Goal: Task Accomplishment & Management: Manage account settings

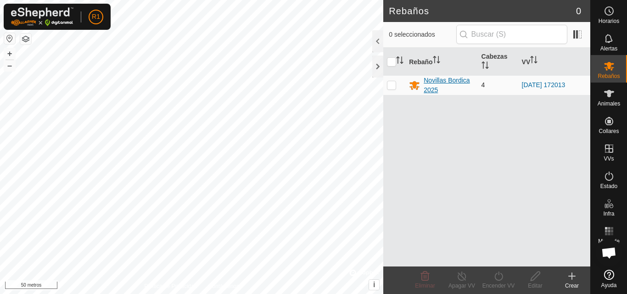
click at [462, 85] on div "Novillas Bordica 2025" at bounding box center [449, 85] width 50 height 19
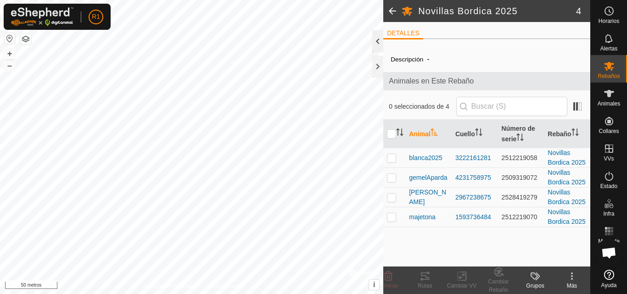
click at [380, 45] on div at bounding box center [377, 41] width 11 height 22
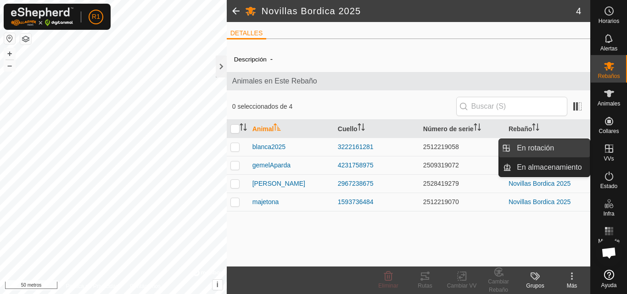
click at [577, 151] on link "En rotación" at bounding box center [550, 148] width 78 height 18
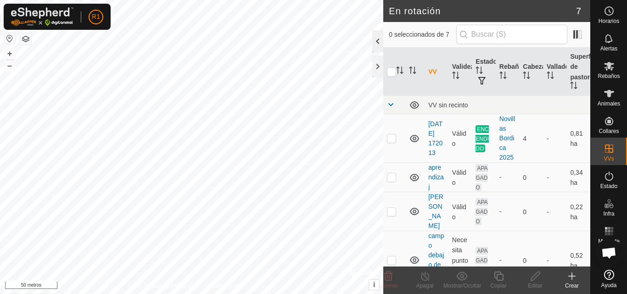
click at [379, 41] on div at bounding box center [377, 41] width 11 height 22
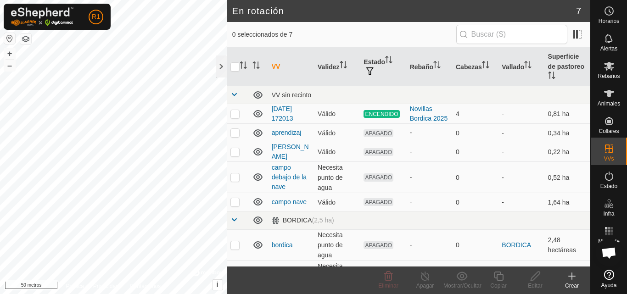
click at [576, 282] on div "Crear" at bounding box center [572, 286] width 37 height 8
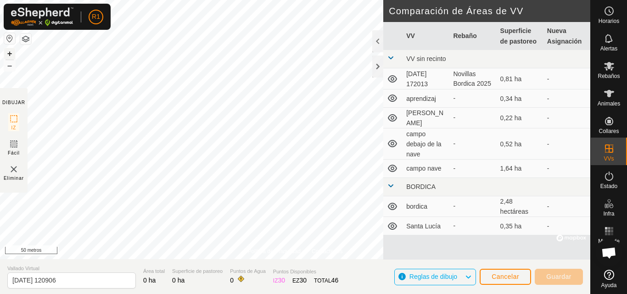
click at [9, 53] on font "+" at bounding box center [9, 54] width 5 height 10
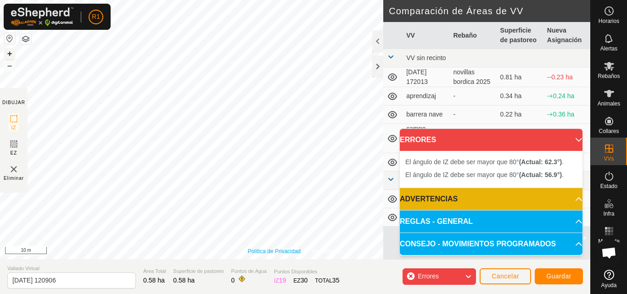
click at [285, 250] on div "Política de Privacidad Contáctenos + – ⇧ i © Mapbox , © OpenStreetMap , Improve…" at bounding box center [295, 129] width 590 height 259
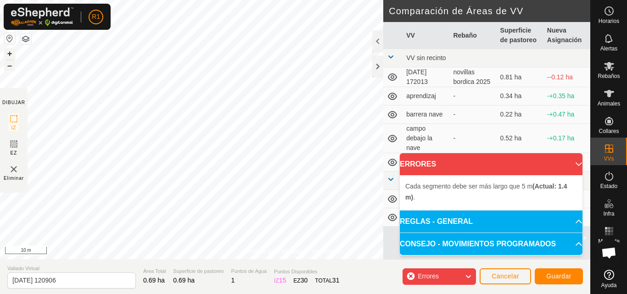
click at [9, 67] on button "–" at bounding box center [9, 65] width 11 height 11
click at [11, 52] on button "+" at bounding box center [9, 53] width 11 height 11
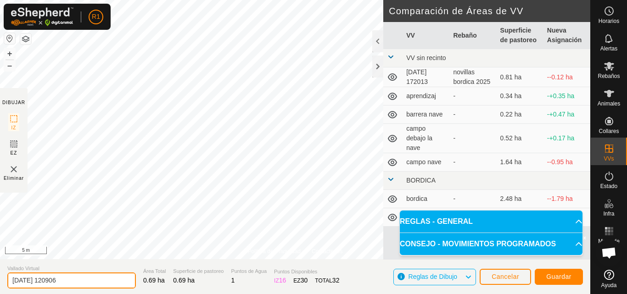
click at [106, 283] on input "[DATE] 120906" at bounding box center [71, 281] width 129 height 16
type input "2"
click at [115, 281] on input "barrera, campo" at bounding box center [71, 281] width 129 height 16
type input "barrera, campo abajo"
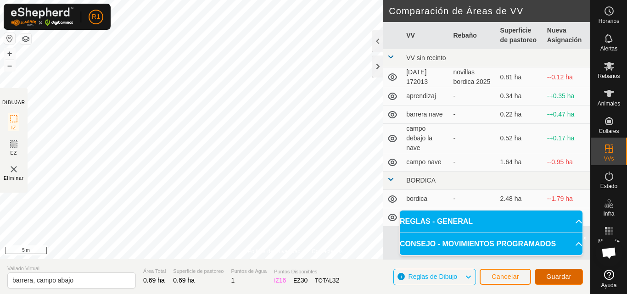
click at [546, 274] on span "Guardar" at bounding box center [558, 276] width 25 height 7
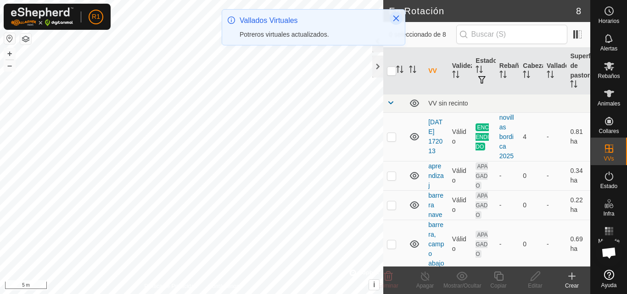
click at [400, 19] on button "Close" at bounding box center [396, 18] width 13 height 13
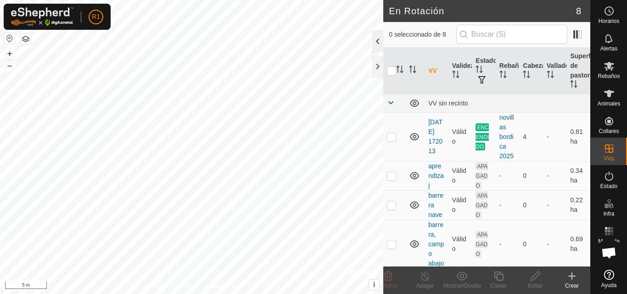
click at [380, 36] on div at bounding box center [377, 41] width 11 height 22
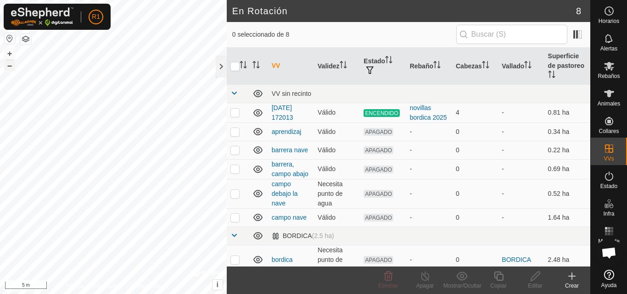
click at [8, 65] on button "–" at bounding box center [9, 65] width 11 height 11
click at [235, 151] on p-checkbox at bounding box center [234, 149] width 9 height 7
click at [387, 275] on icon at bounding box center [388, 276] width 11 height 11
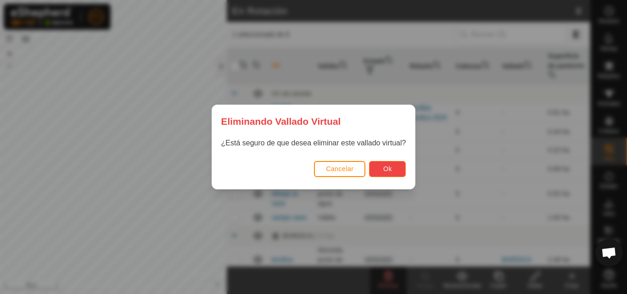
click at [387, 167] on span "Ok" at bounding box center [387, 168] width 9 height 7
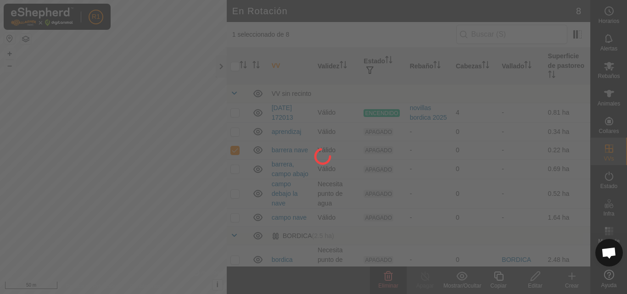
checkbox input "false"
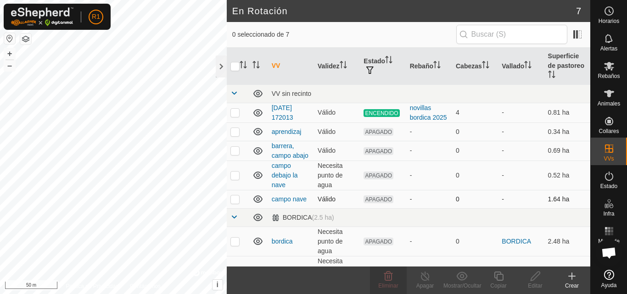
click at [239, 198] on p-checkbox at bounding box center [234, 199] width 9 height 7
checkbox input "true"
click at [235, 176] on p-checkbox at bounding box center [234, 175] width 9 height 7
checkbox input "true"
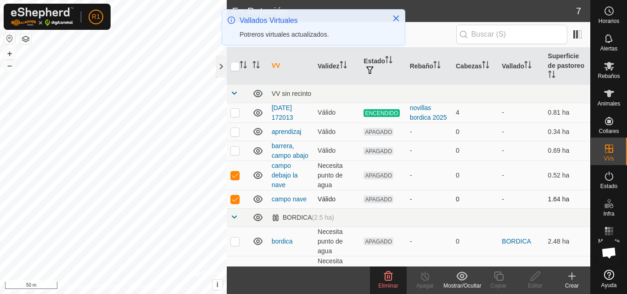
click at [234, 202] on p-checkbox at bounding box center [234, 199] width 9 height 7
checkbox input "false"
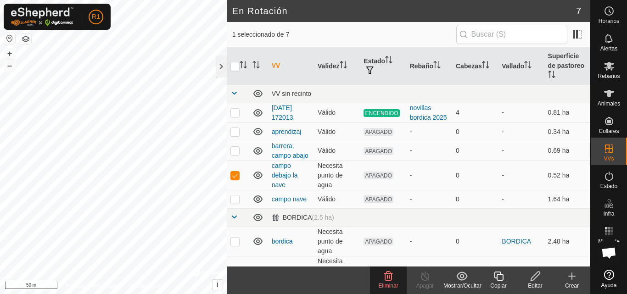
click at [380, 274] on delete-svg-icon at bounding box center [388, 276] width 37 height 11
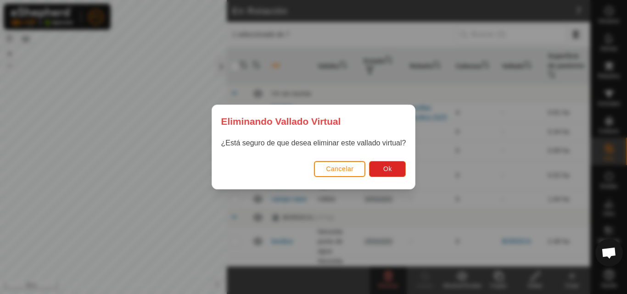
click at [380, 274] on div "Eliminando Vallado Virtual ¿Está seguro de que desea eliminar este vallado virt…" at bounding box center [313, 147] width 627 height 294
click at [398, 163] on button "Ok" at bounding box center [387, 169] width 37 height 16
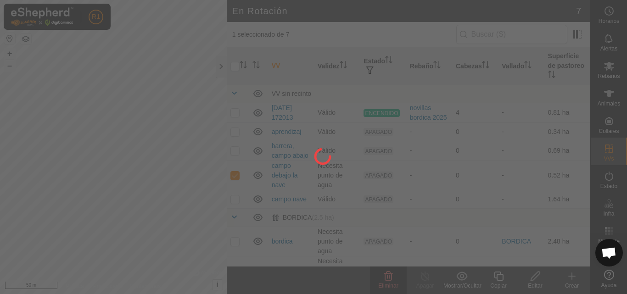
checkbox input "false"
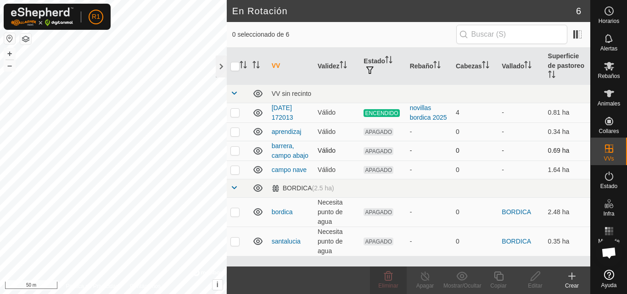
click at [235, 151] on p-checkbox at bounding box center [234, 150] width 9 height 7
checkbox input "true"
click at [239, 131] on p-checkbox at bounding box center [234, 131] width 9 height 7
checkbox input "true"
click at [239, 148] on p-checkbox at bounding box center [234, 150] width 9 height 7
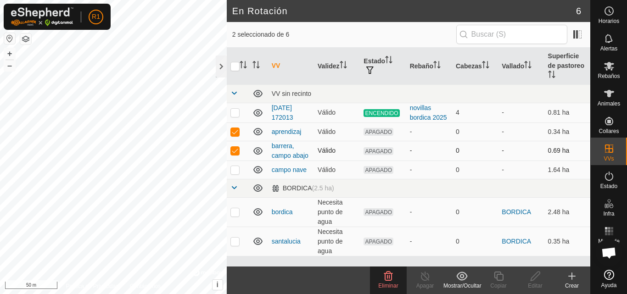
checkbox input "false"
click at [389, 286] on span "Eliminar" at bounding box center [388, 286] width 20 height 6
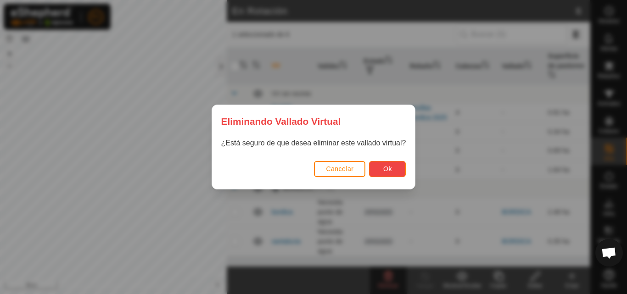
click at [382, 172] on button "Ok" at bounding box center [387, 169] width 37 height 16
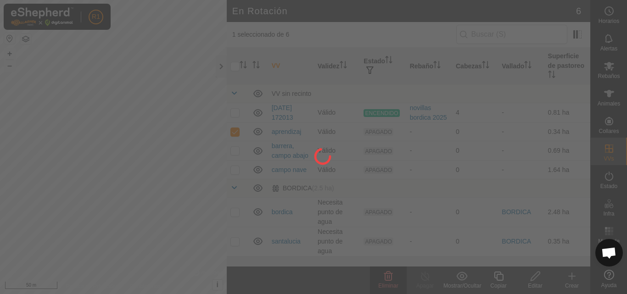
checkbox input "false"
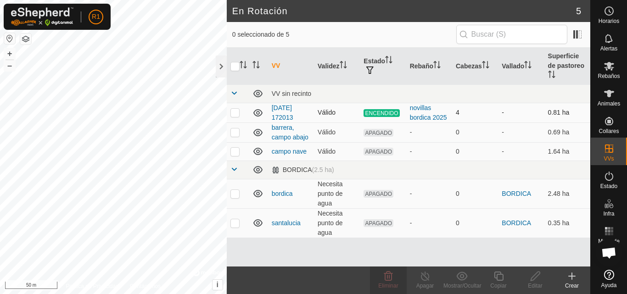
click at [239, 115] on p-checkbox at bounding box center [234, 112] width 9 height 7
checkbox input "true"
click at [236, 118] on td at bounding box center [238, 113] width 22 height 20
checkbox input "false"
click at [288, 128] on link "barrera, campo abajo" at bounding box center [290, 132] width 37 height 17
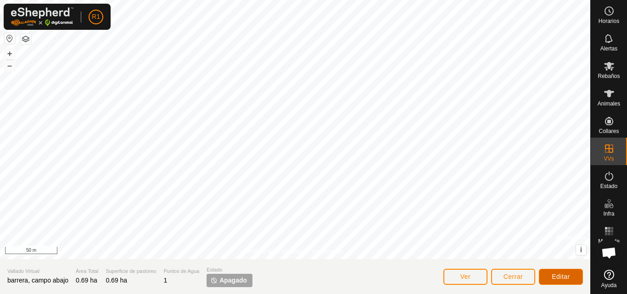
click at [553, 277] on span "Editar" at bounding box center [561, 276] width 18 height 7
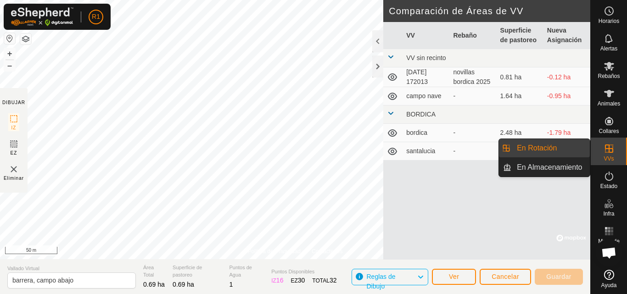
click at [604, 145] on icon at bounding box center [609, 148] width 11 height 11
click at [570, 153] on link "En Rotación" at bounding box center [550, 148] width 78 height 18
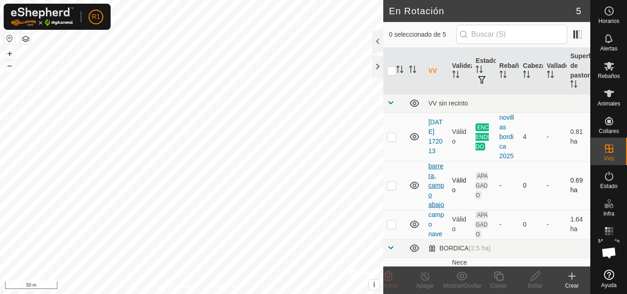
click at [433, 187] on link "barrera, campo abajo" at bounding box center [436, 186] width 16 height 46
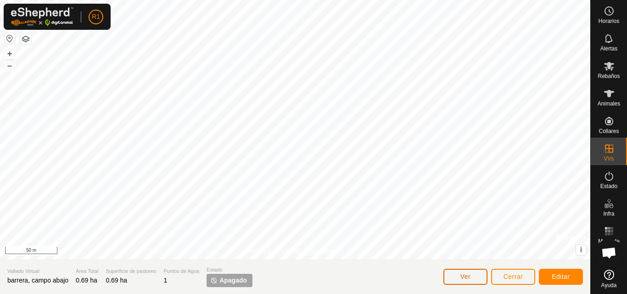
click at [465, 277] on span "Ver" at bounding box center [465, 276] width 11 height 7
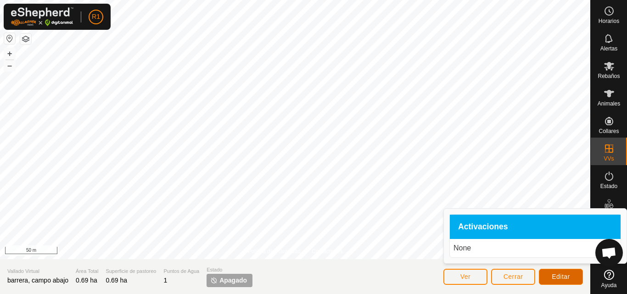
click at [560, 277] on span "Editar" at bounding box center [561, 276] width 18 height 7
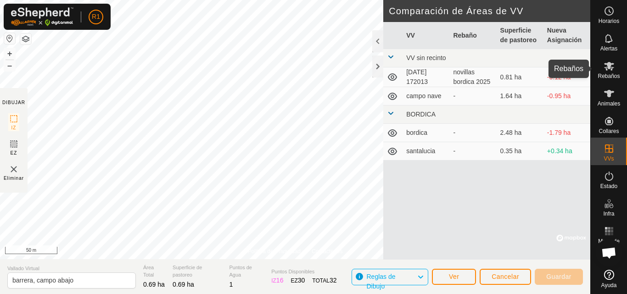
click at [611, 67] on icon at bounding box center [609, 66] width 11 height 11
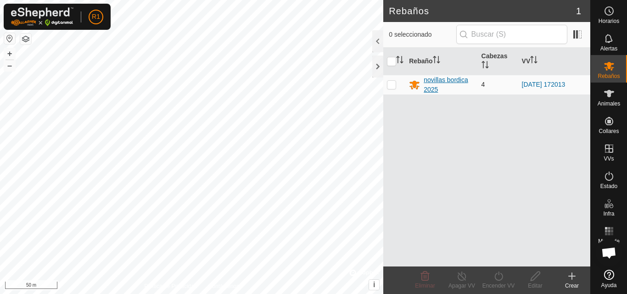
click at [454, 78] on div "novillas bordica 2025" at bounding box center [449, 84] width 50 height 19
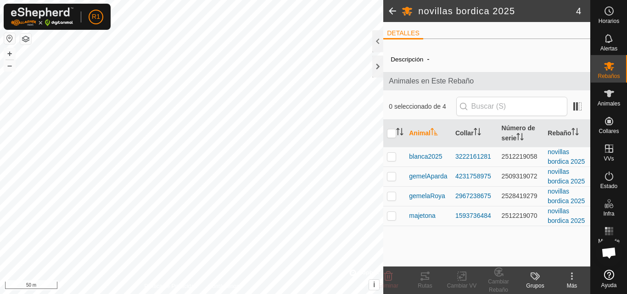
click at [532, 284] on div "Grupos" at bounding box center [535, 286] width 37 height 8
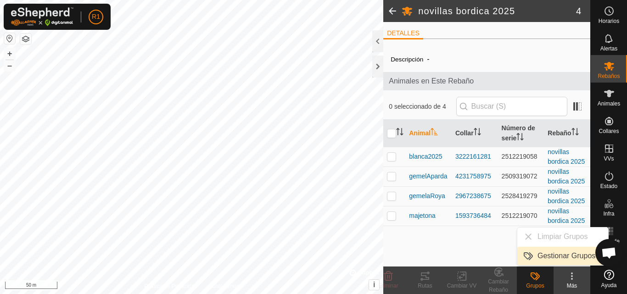
click at [552, 252] on link "Gestionar Grupos" at bounding box center [562, 256] width 91 height 18
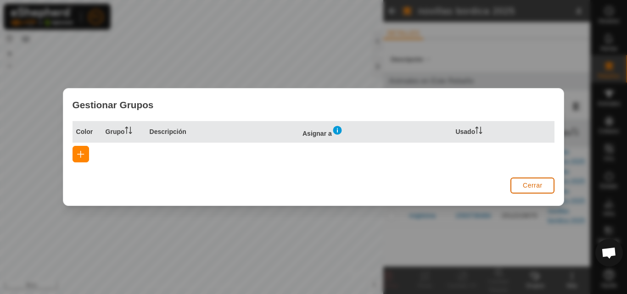
click at [540, 188] on span "Cerrar" at bounding box center [533, 185] width 20 height 7
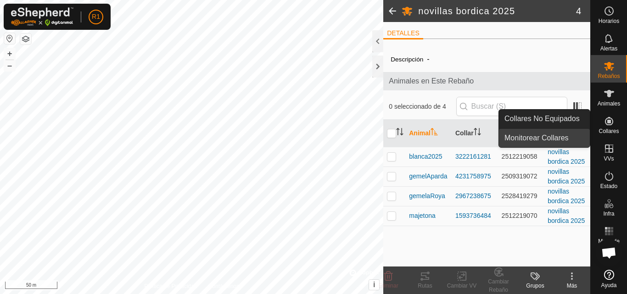
click at [584, 138] on link "Monitorear Collares" at bounding box center [544, 138] width 91 height 18
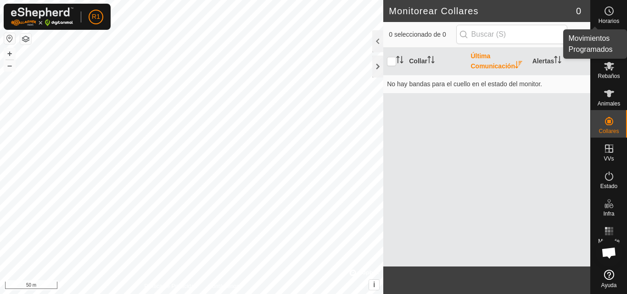
click at [614, 10] on icon at bounding box center [609, 11] width 11 height 11
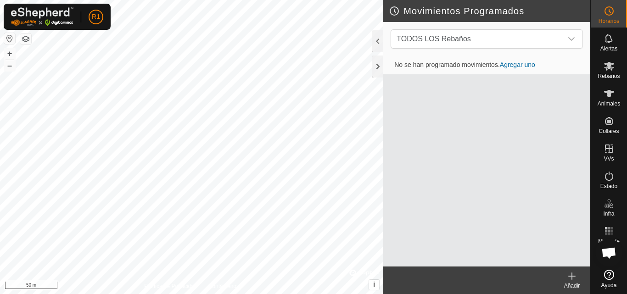
click at [529, 66] on link "Agregar uno" at bounding box center [517, 64] width 35 height 7
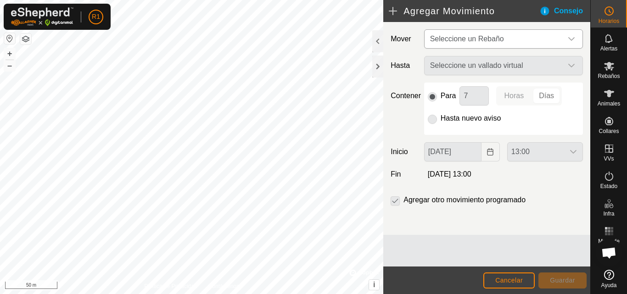
click at [535, 36] on span "Seleccione un Rebaño" at bounding box center [494, 39] width 136 height 18
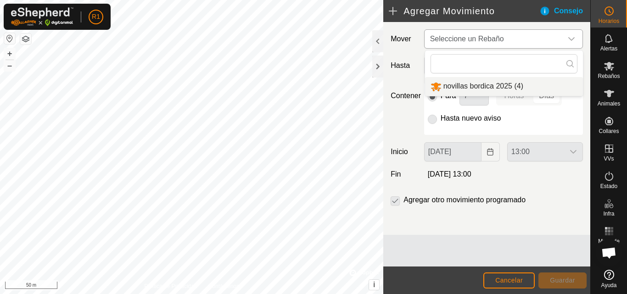
click at [523, 90] on li "novillas bordica 2025 (4)" at bounding box center [504, 86] width 158 height 19
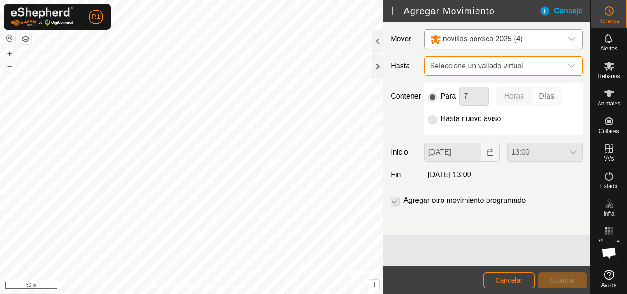
click at [514, 70] on span "Seleccione un vallado virtual" at bounding box center [494, 66] width 136 height 18
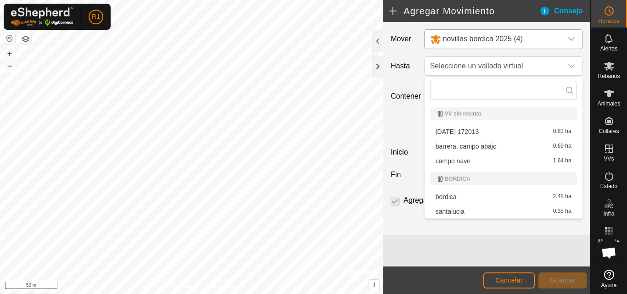
click at [479, 148] on li "barrera, campo abajo 0.69 ha" at bounding box center [503, 147] width 147 height 14
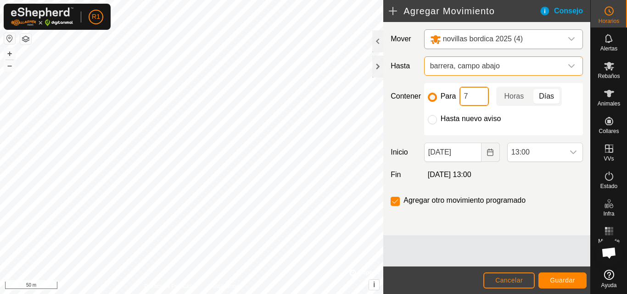
click at [482, 89] on input "7" at bounding box center [474, 96] width 29 height 19
type input "15"
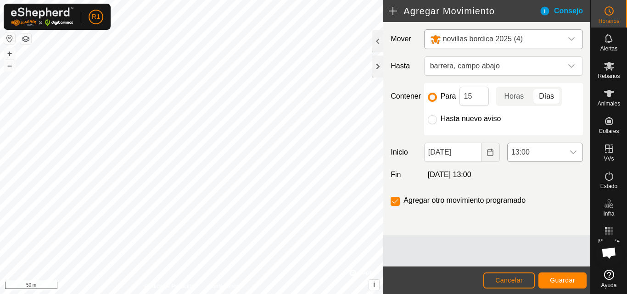
click at [572, 151] on icon "dropdown trigger" at bounding box center [573, 152] width 7 height 7
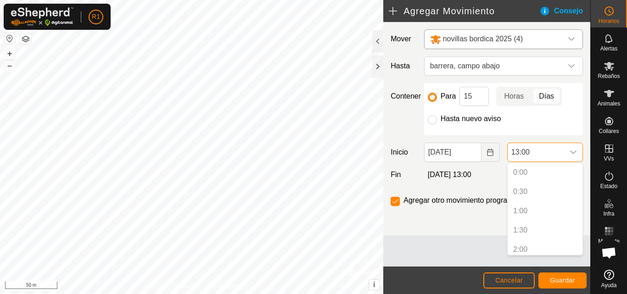
scroll to position [428, 0]
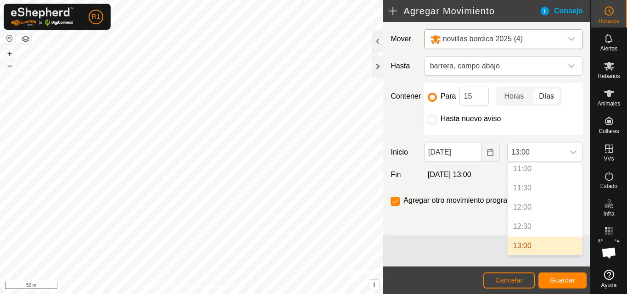
click at [540, 225] on p-selectitem "12:30" at bounding box center [545, 227] width 75 height 18
click at [523, 227] on p-selectitem "12:30" at bounding box center [545, 227] width 75 height 18
click at [571, 280] on span "Guardar" at bounding box center [562, 280] width 25 height 7
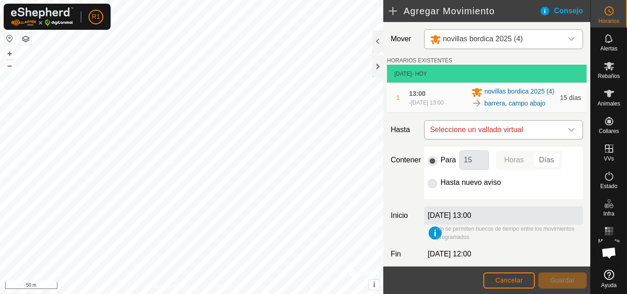
click at [549, 134] on span "Seleccione un vallado virtual" at bounding box center [494, 130] width 136 height 18
click at [568, 132] on icon "dropdown trigger" at bounding box center [571, 130] width 6 height 4
click at [509, 183] on li "No results found" at bounding box center [499, 185] width 152 height 18
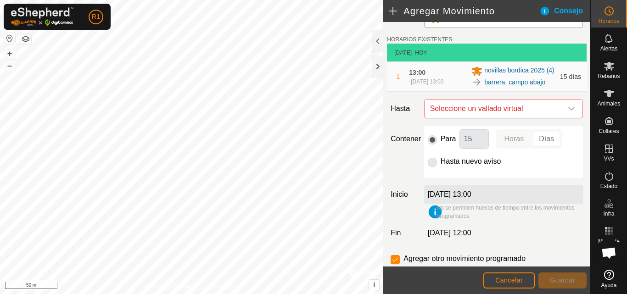
scroll to position [24, 0]
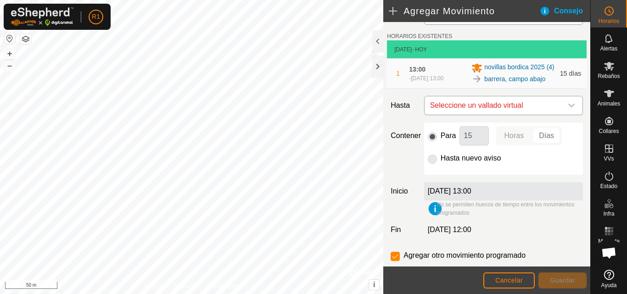
click at [569, 113] on div "dropdown trigger" at bounding box center [571, 105] width 18 height 18
click at [541, 158] on li "No results found" at bounding box center [499, 160] width 152 height 18
click at [517, 282] on span "Cancelar" at bounding box center [509, 280] width 28 height 7
